Goal: Task Accomplishment & Management: Complete application form

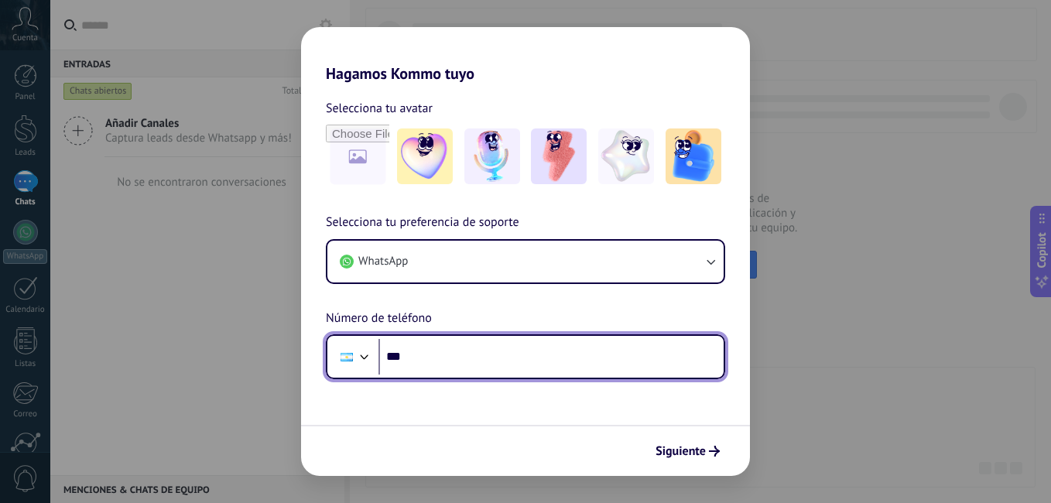
click at [422, 359] on input "***" at bounding box center [551, 357] width 345 height 36
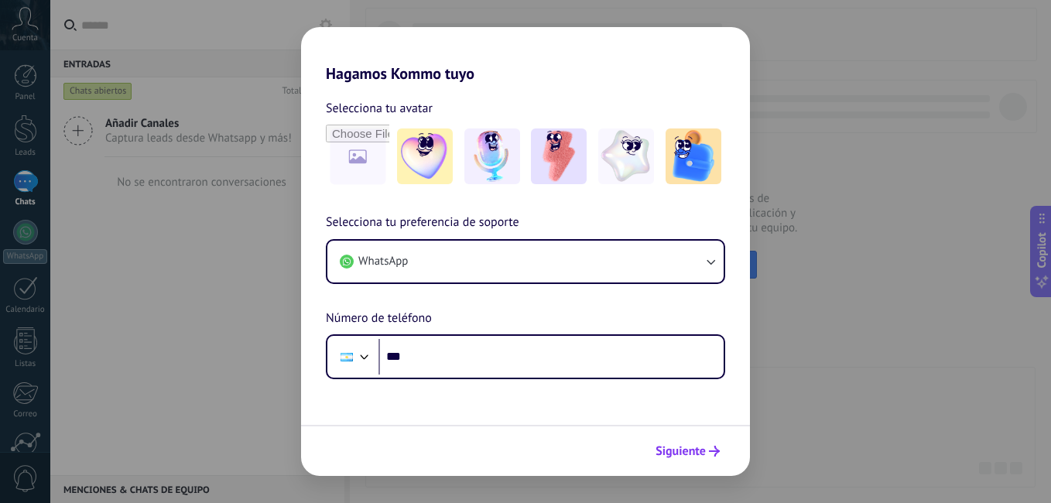
click at [676, 451] on span "Siguiente" at bounding box center [681, 451] width 50 height 11
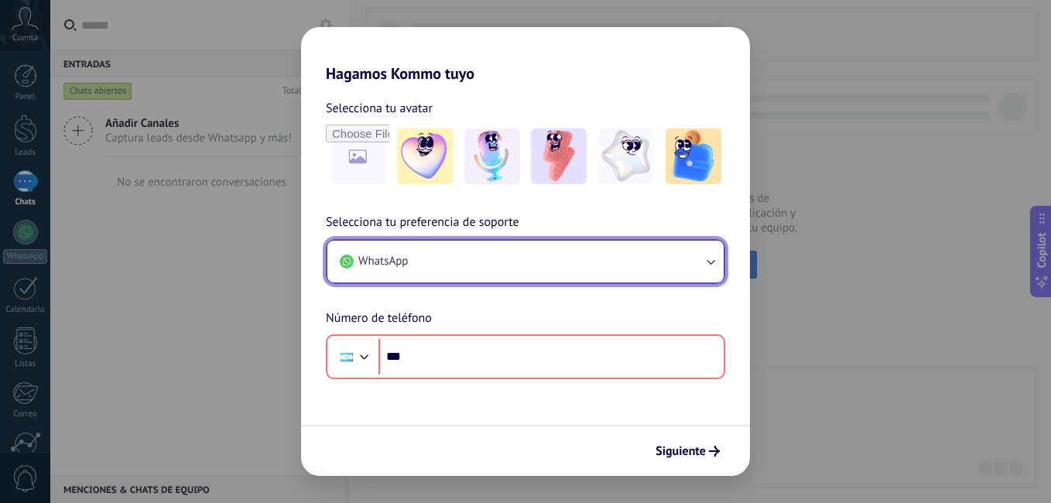
click at [715, 263] on icon "button" at bounding box center [710, 261] width 15 height 15
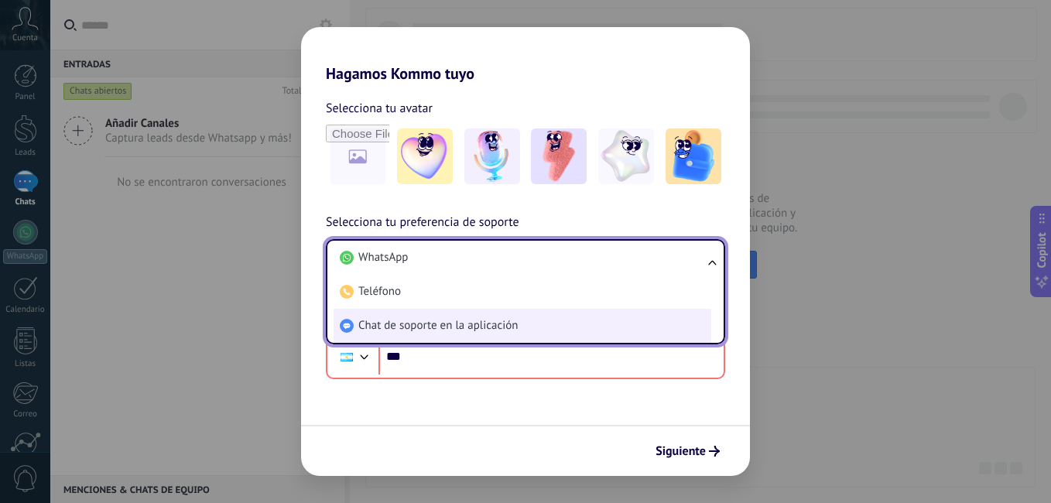
click at [445, 330] on span "Chat de soporte en la aplicación" at bounding box center [437, 325] width 159 height 15
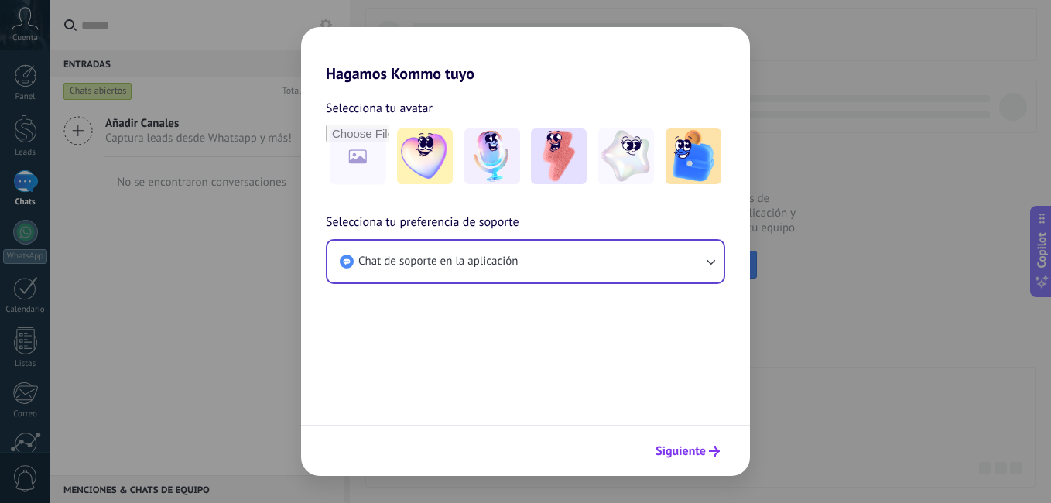
click at [681, 450] on span "Siguiente" at bounding box center [681, 451] width 50 height 11
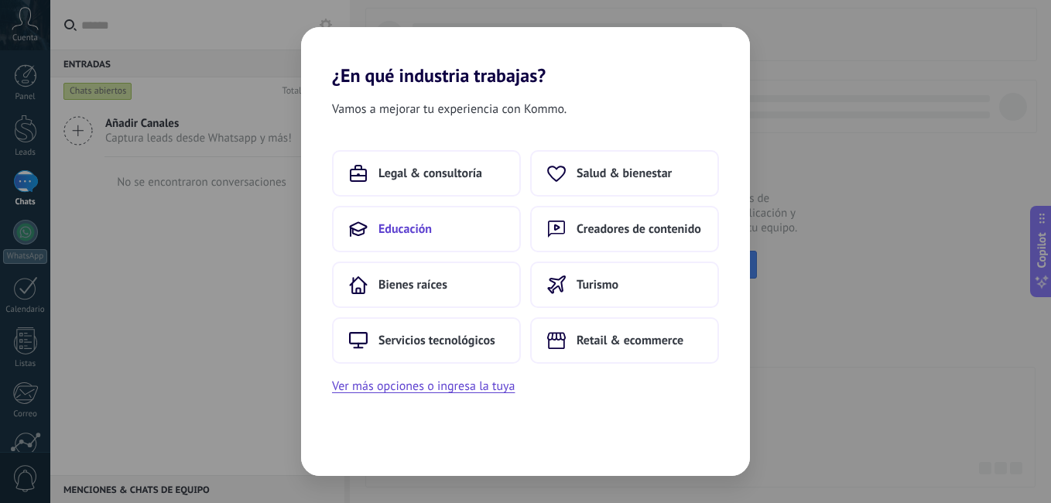
click at [393, 228] on span "Educación" at bounding box center [405, 228] width 53 height 15
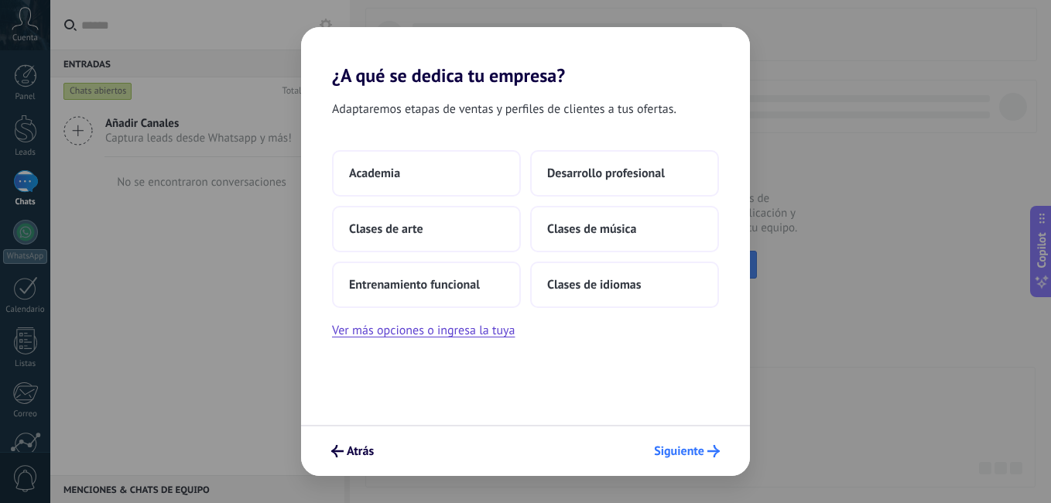
click at [674, 451] on span "Siguiente" at bounding box center [679, 451] width 50 height 11
click at [526, 382] on div "Adaptaremos etapas de ventas y perfiles de clientes a tus ofertas. Academia Des…" at bounding box center [525, 256] width 449 height 338
click at [460, 394] on div "Adaptaremos etapas de ventas y perfiles de clientes a tus ofertas. Academia Des…" at bounding box center [525, 256] width 449 height 338
click at [358, 450] on span "Atrás" at bounding box center [360, 451] width 27 height 11
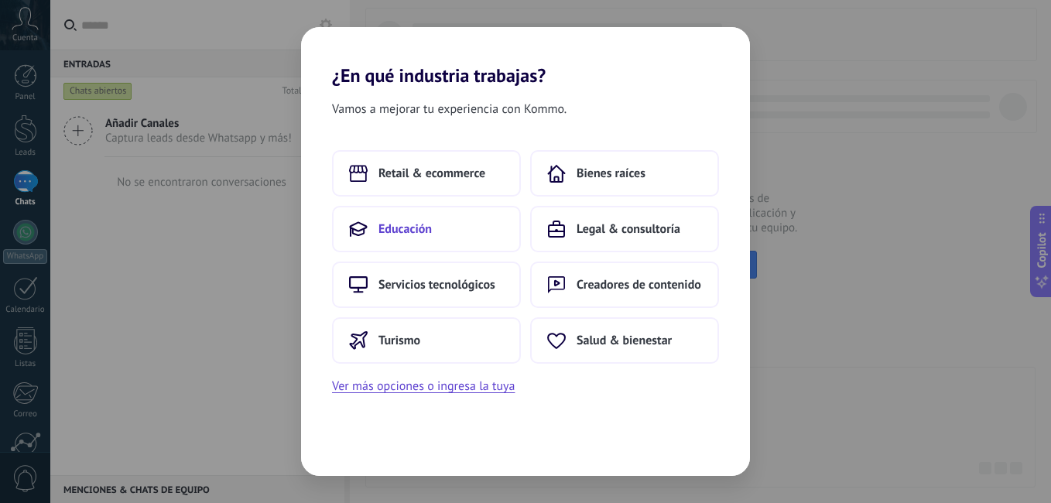
click at [400, 236] on span "Educación" at bounding box center [405, 228] width 53 height 15
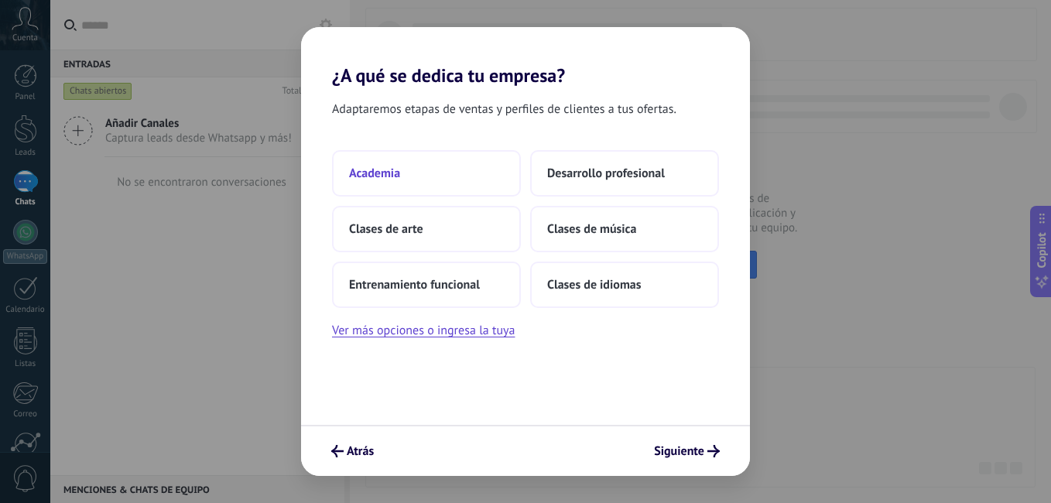
click at [386, 173] on span "Academia" at bounding box center [374, 173] width 51 height 15
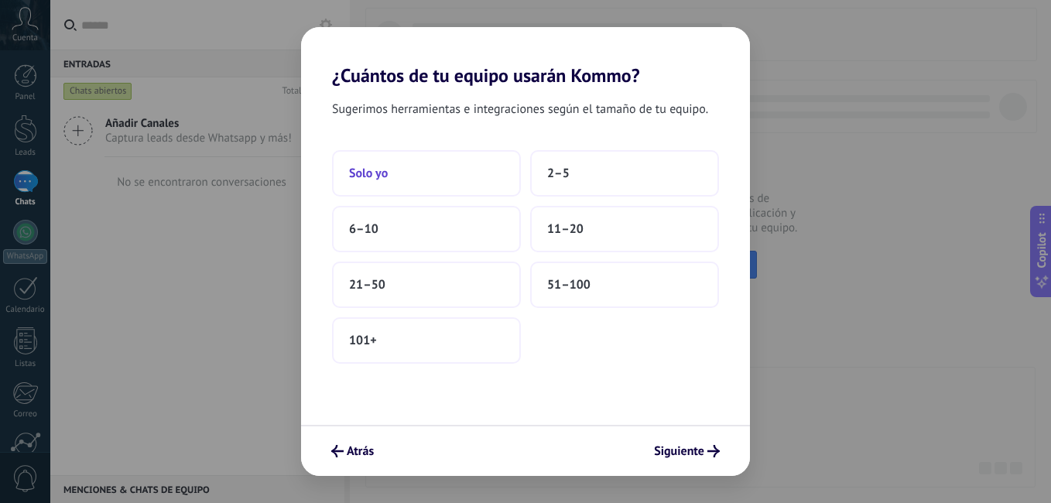
click at [377, 172] on span "Solo yo" at bounding box center [368, 173] width 39 height 15
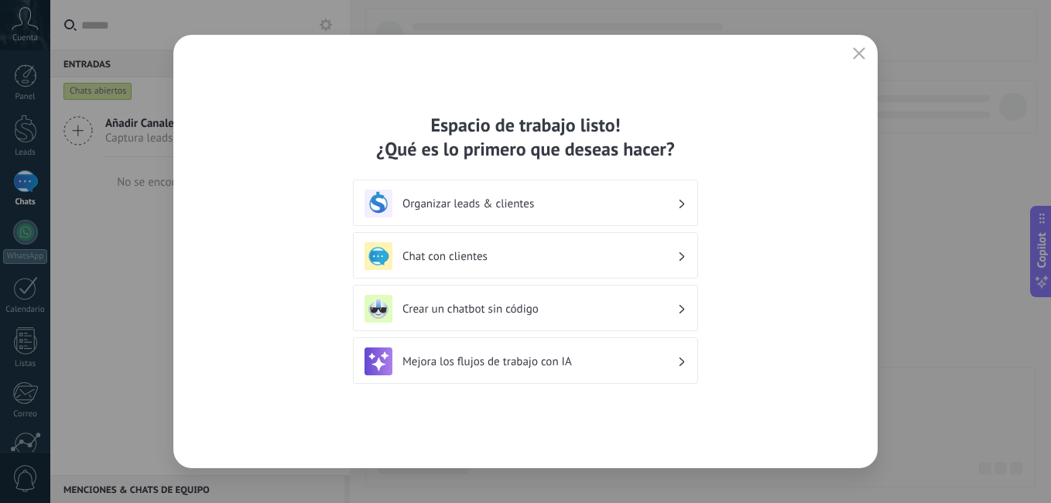
click at [668, 361] on h3 "Mejora los flujos de trabajo con IA" at bounding box center [540, 362] width 275 height 15
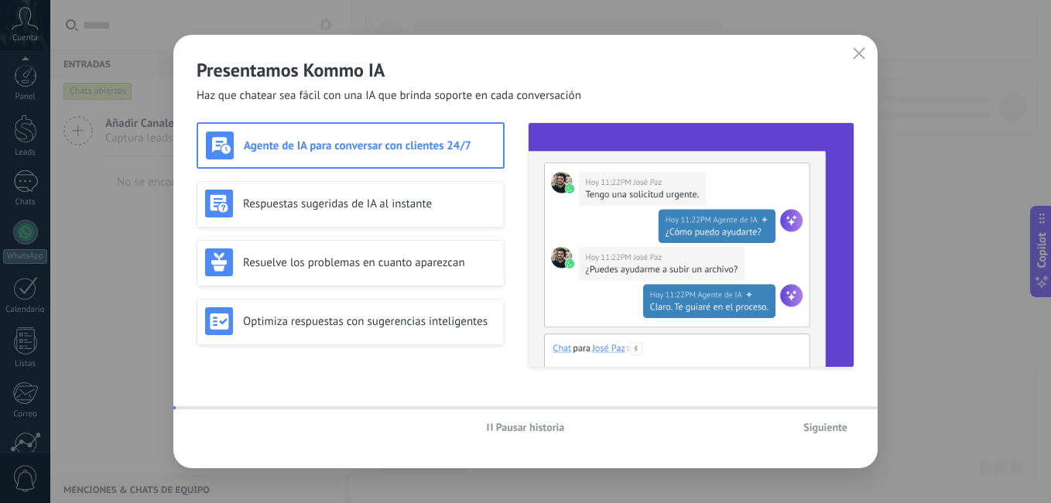
scroll to position [141, 0]
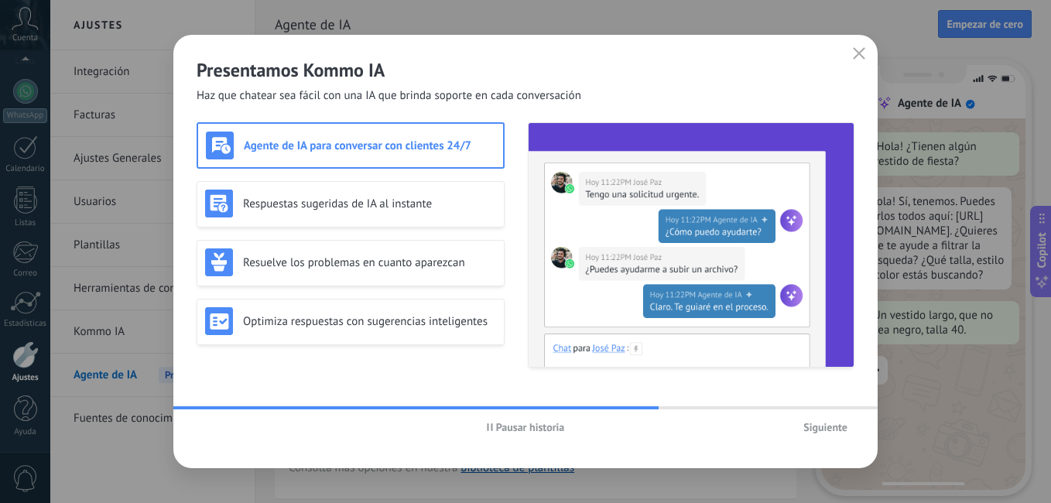
click at [366, 148] on h3 "Agente de IA para conversar con clientes 24/7" at bounding box center [370, 146] width 252 height 15
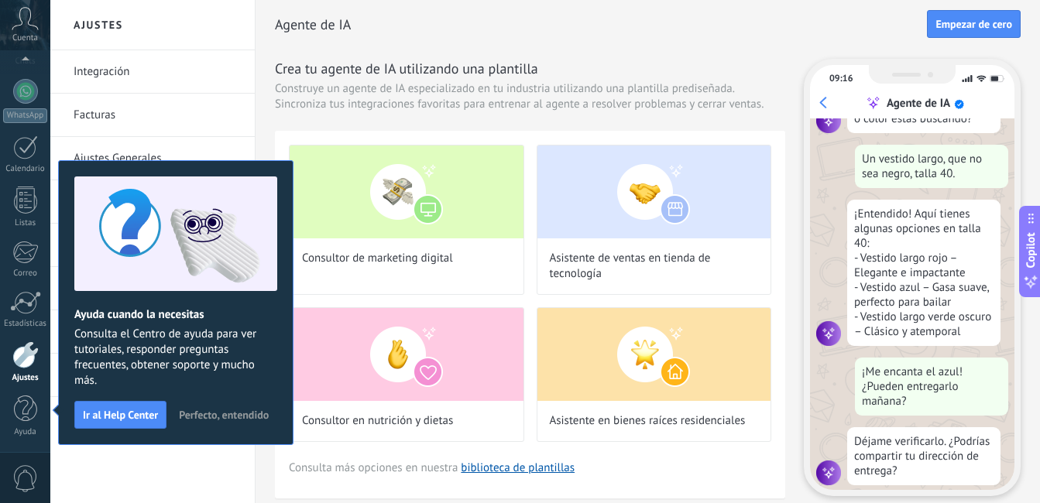
scroll to position [186, 0]
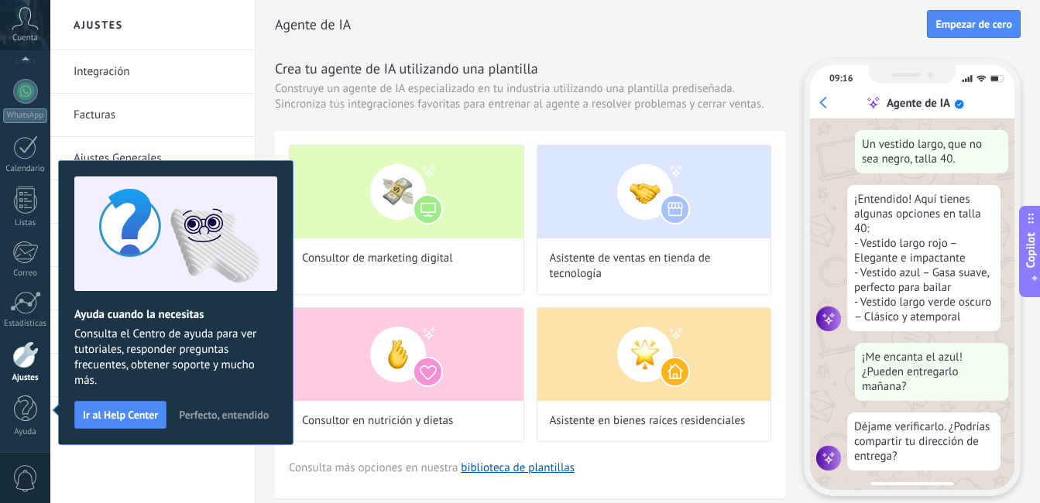
click at [230, 416] on span "Perfecto, entendido" at bounding box center [224, 415] width 90 height 11
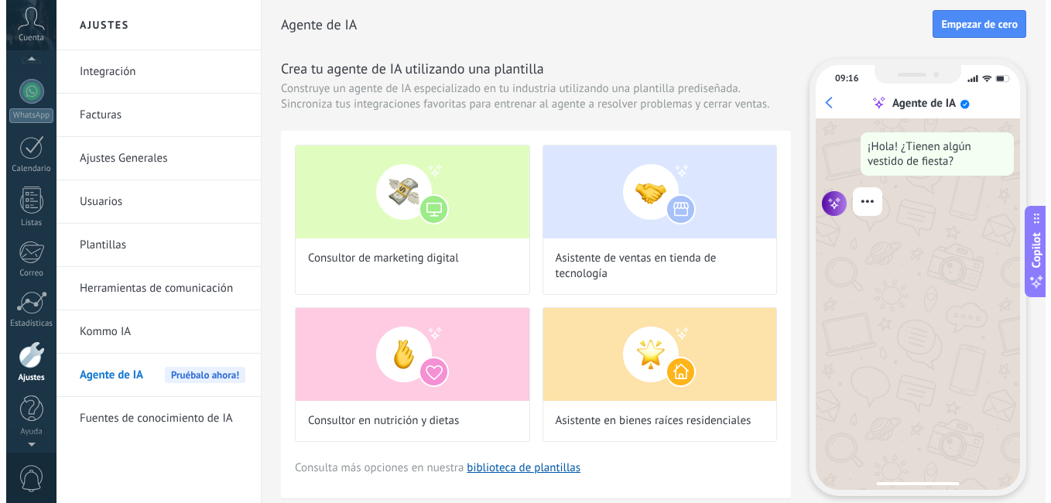
scroll to position [141, 0]
